Goal: Task Accomplishment & Management: Use online tool/utility

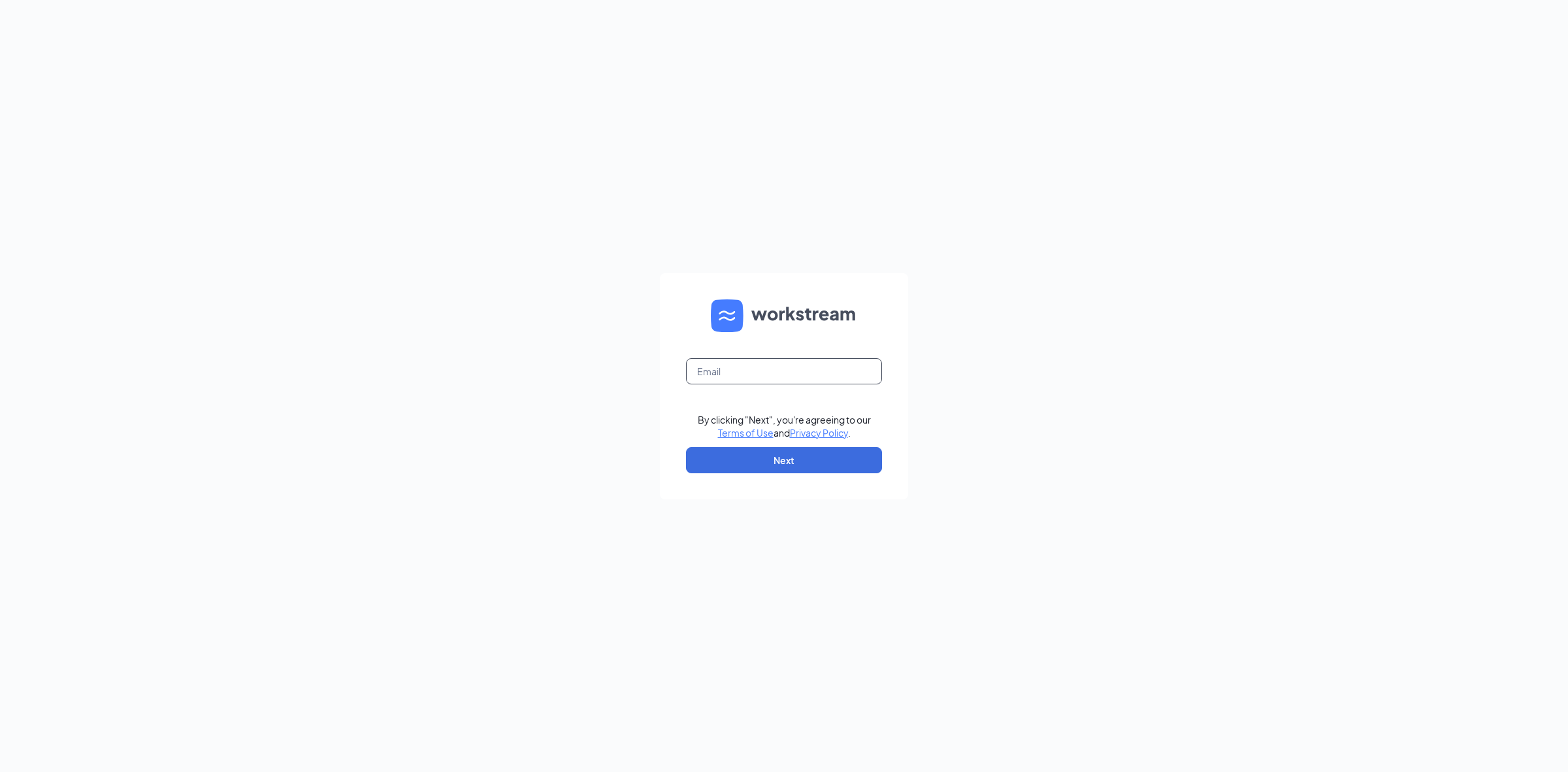
click at [720, 383] on input "text" at bounding box center [784, 371] width 196 height 26
type input "holguintimothy.th@gmail.com"
click at [746, 461] on button "Next" at bounding box center [784, 460] width 196 height 26
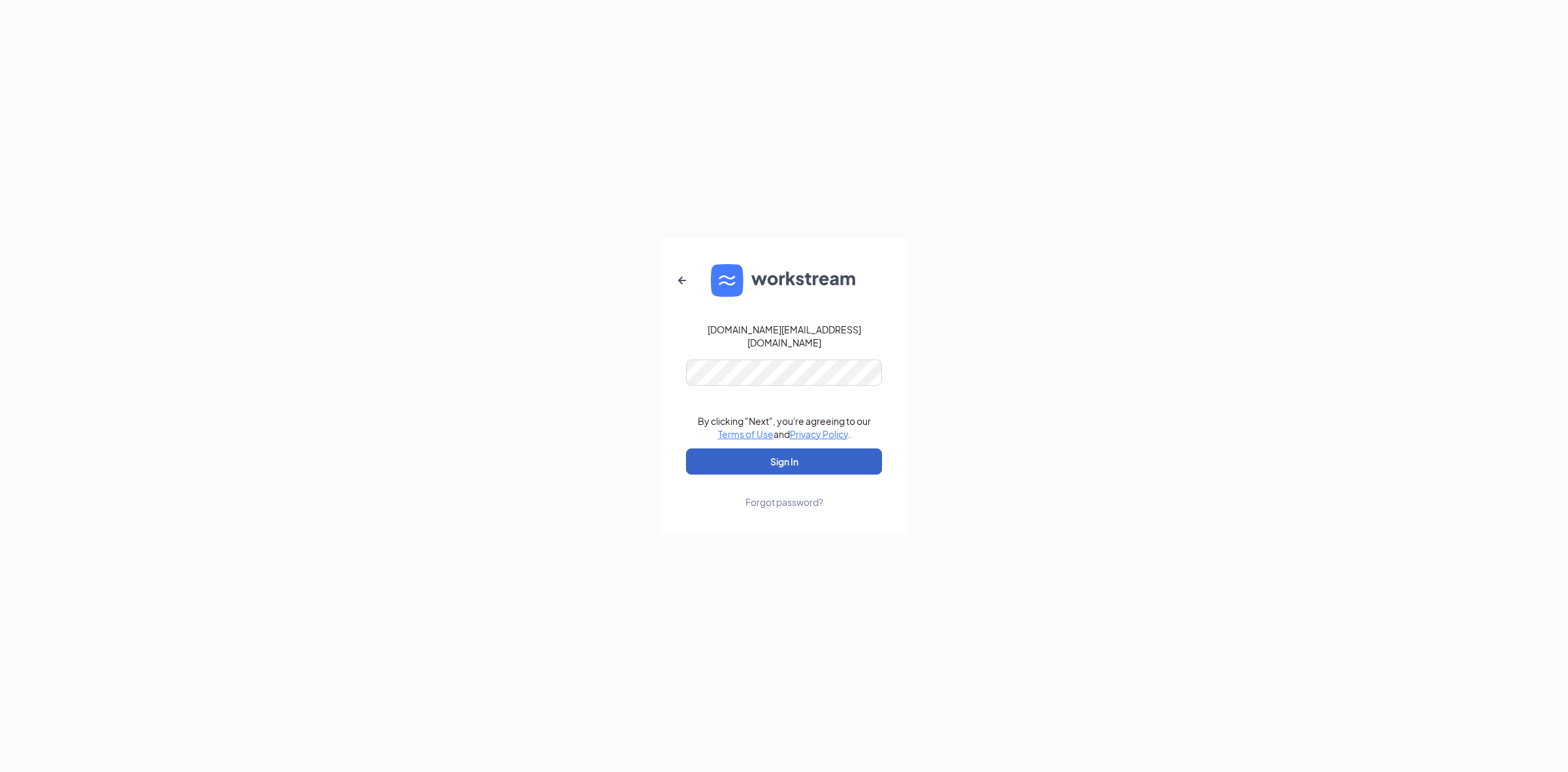
click at [804, 451] on button "Sign In" at bounding box center [784, 462] width 196 height 26
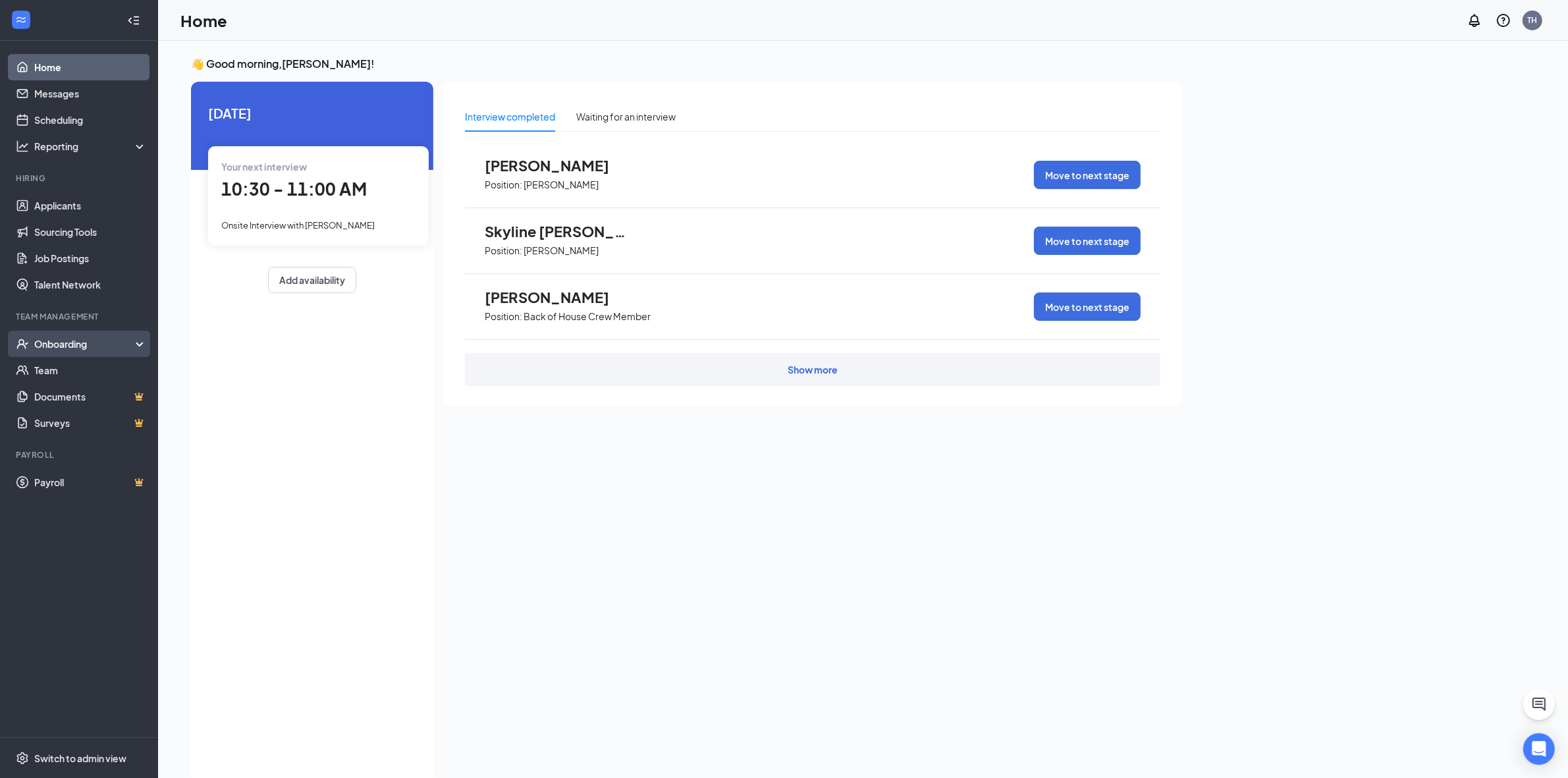
click at [65, 340] on div "Onboarding" at bounding box center [85, 343] width 101 height 13
click at [81, 370] on link "Overview" at bounding box center [90, 370] width 112 height 26
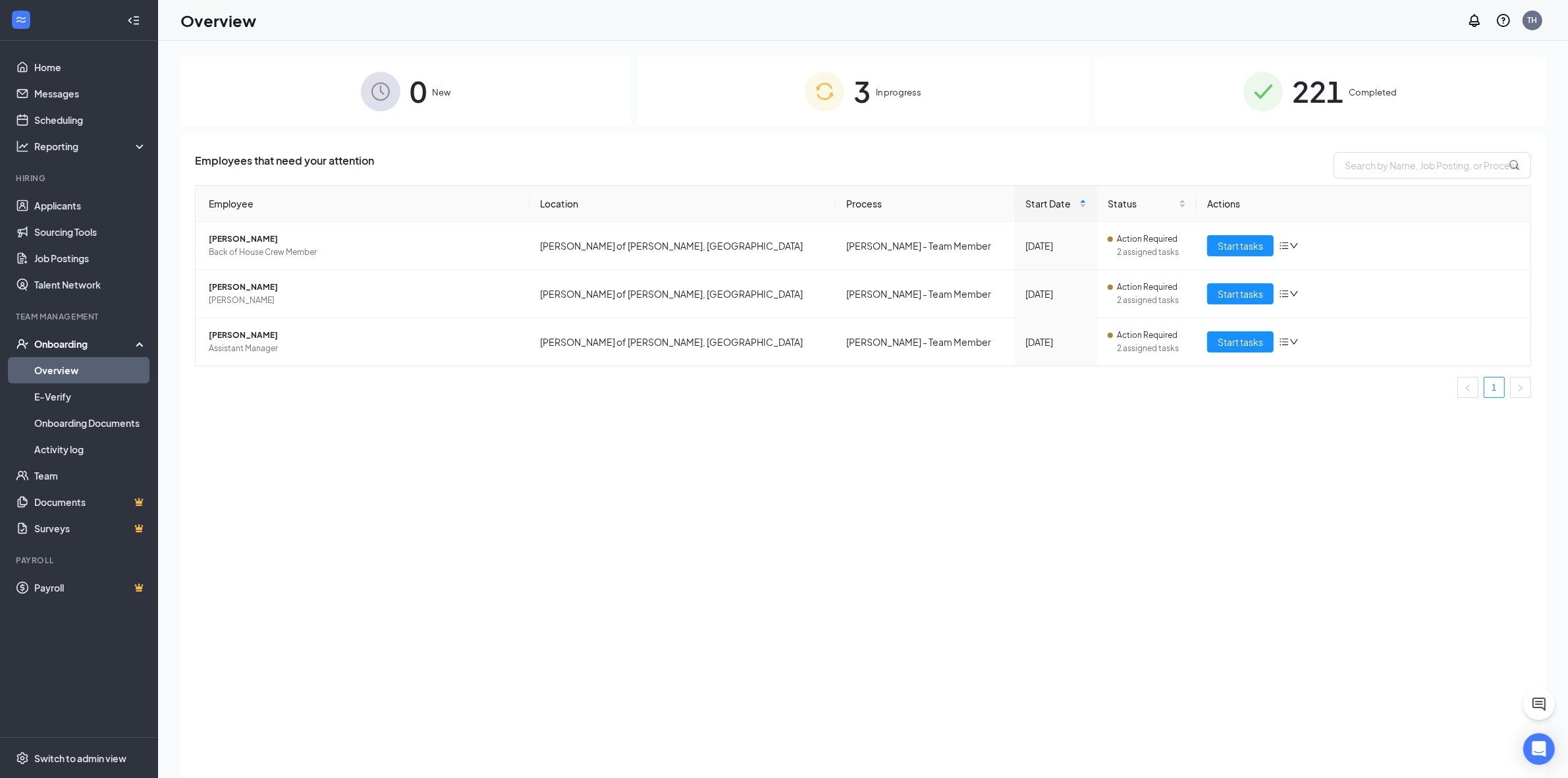
click at [854, 91] on span "3" at bounding box center [862, 91] width 17 height 45
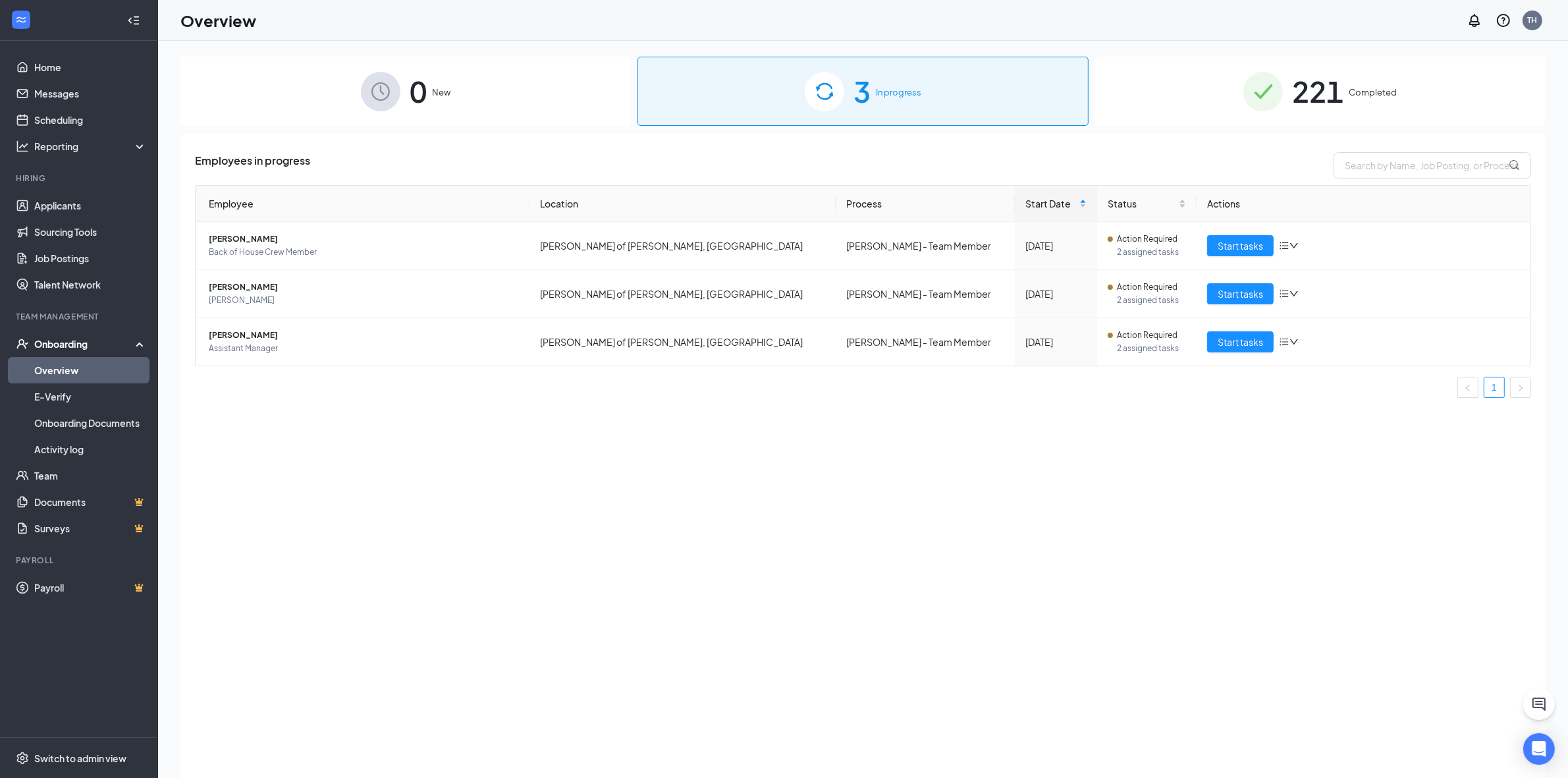
click at [1294, 76] on span "221" at bounding box center [1317, 91] width 52 height 45
